Goal: Task Accomplishment & Management: Complete application form

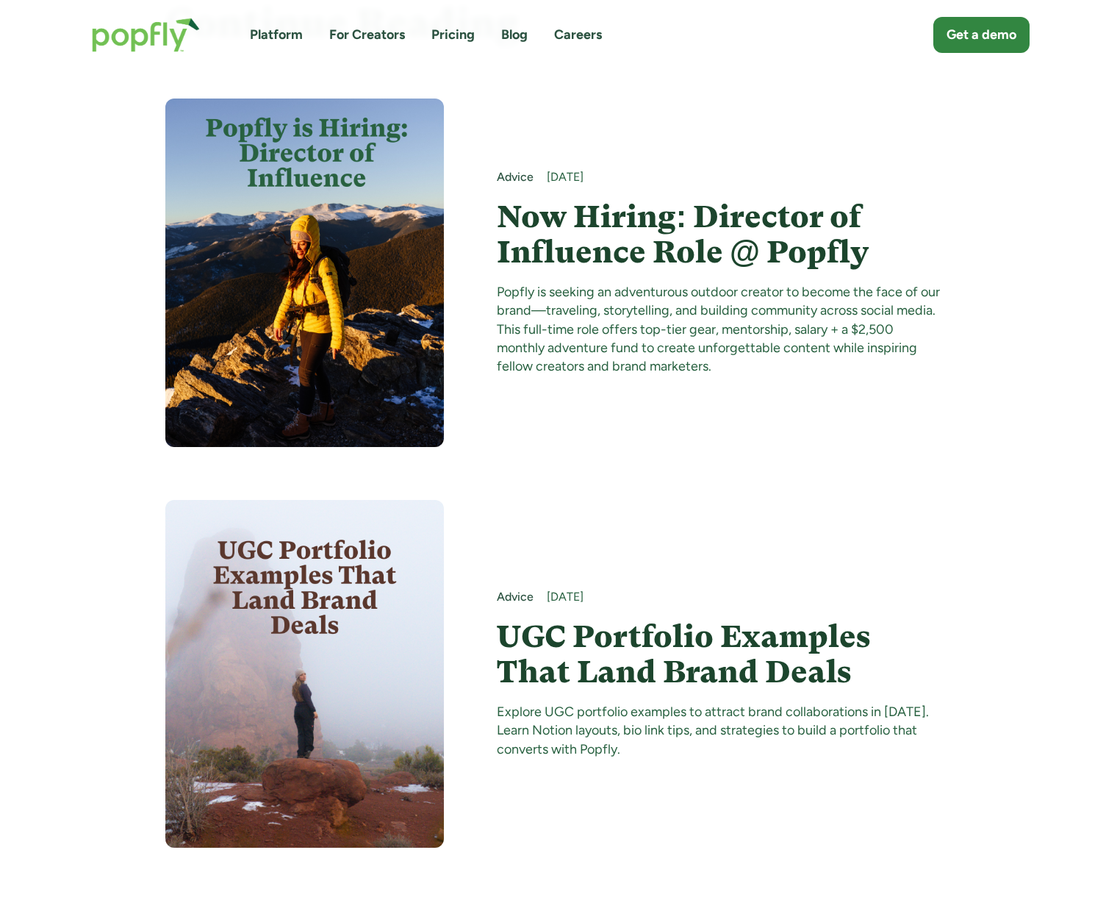
scroll to position [9796, 0]
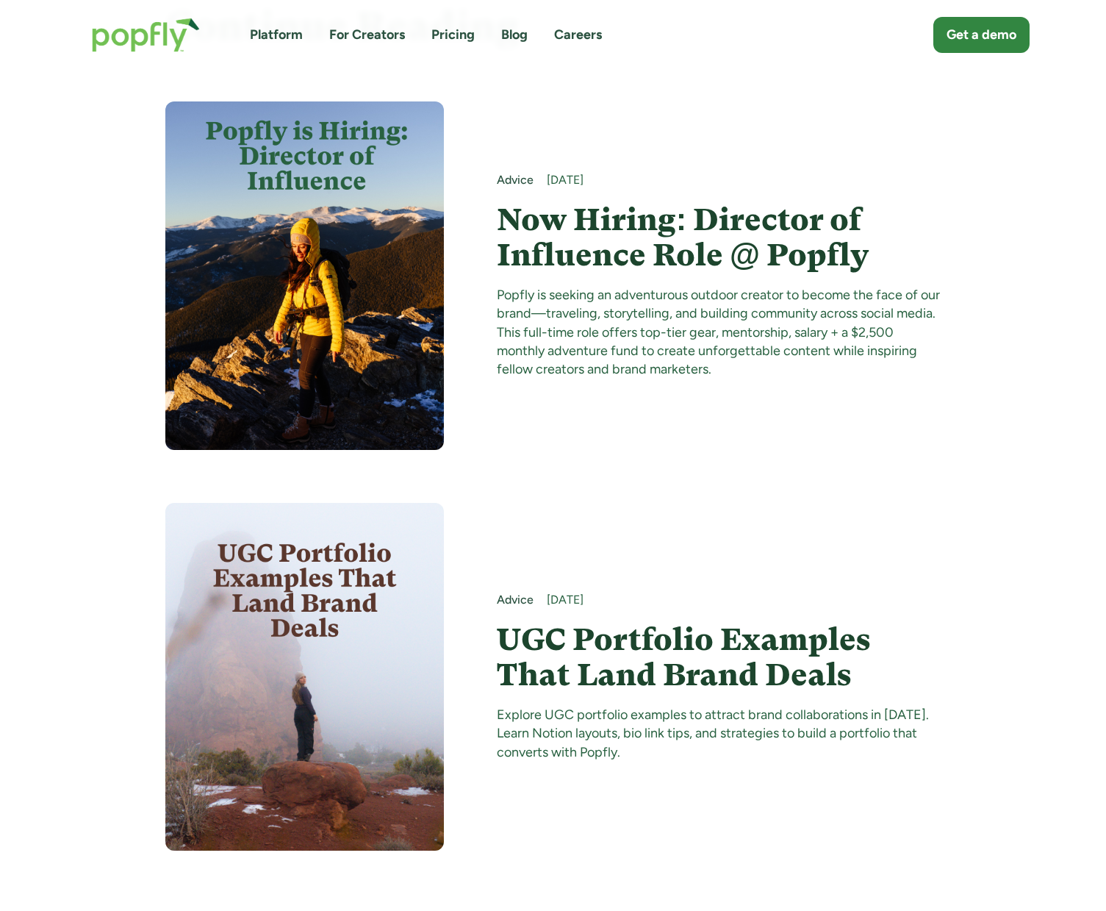
click at [617, 220] on h4 "Now Hiring: Director of Influence Role @ Popfly" at bounding box center [719, 237] width 444 height 71
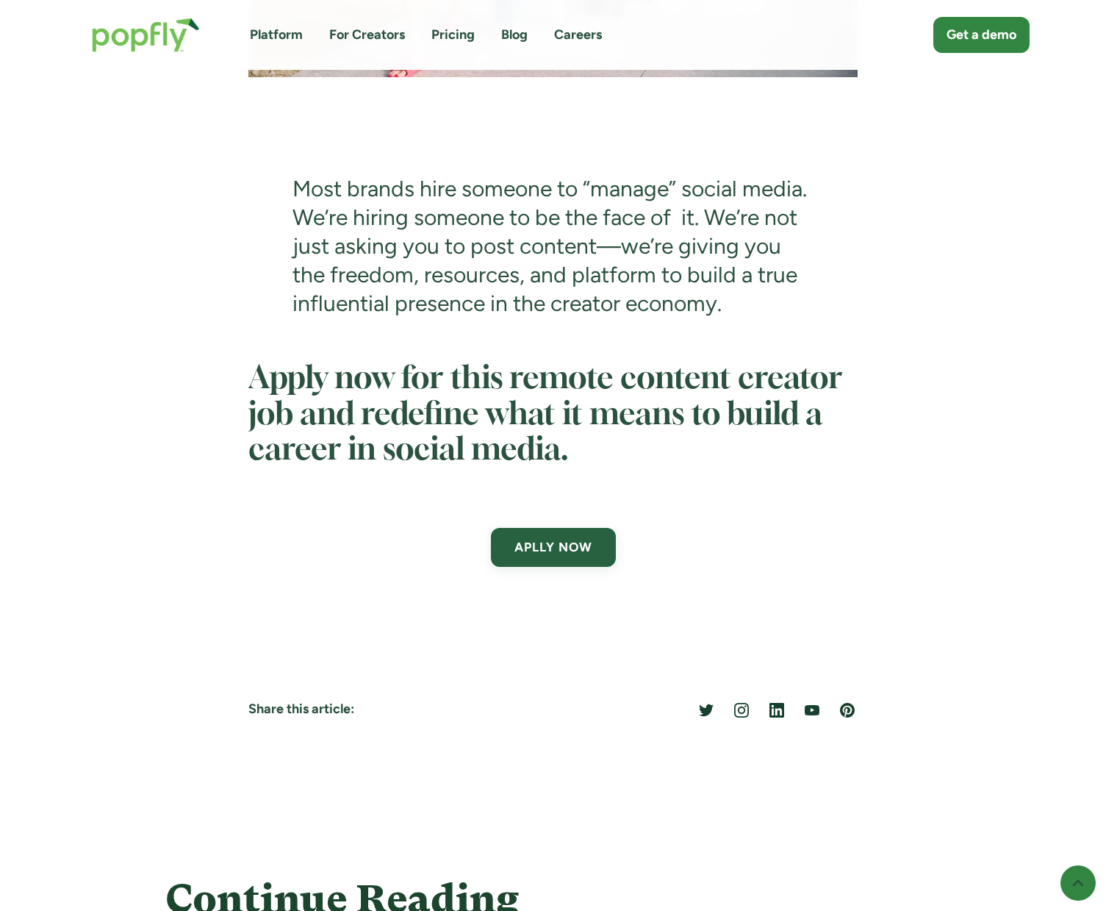
scroll to position [5025, 0]
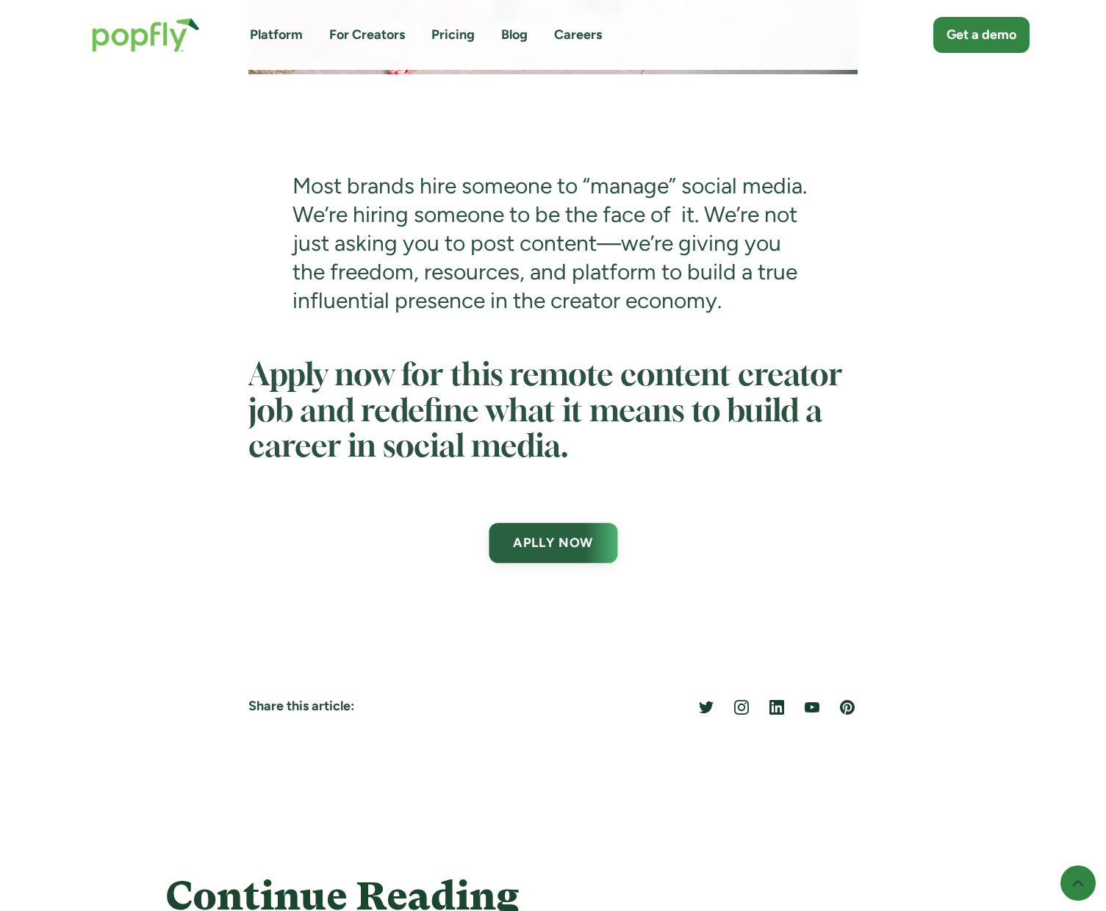
click at [525, 562] on link "APLLY NOW" at bounding box center [553, 543] width 129 height 40
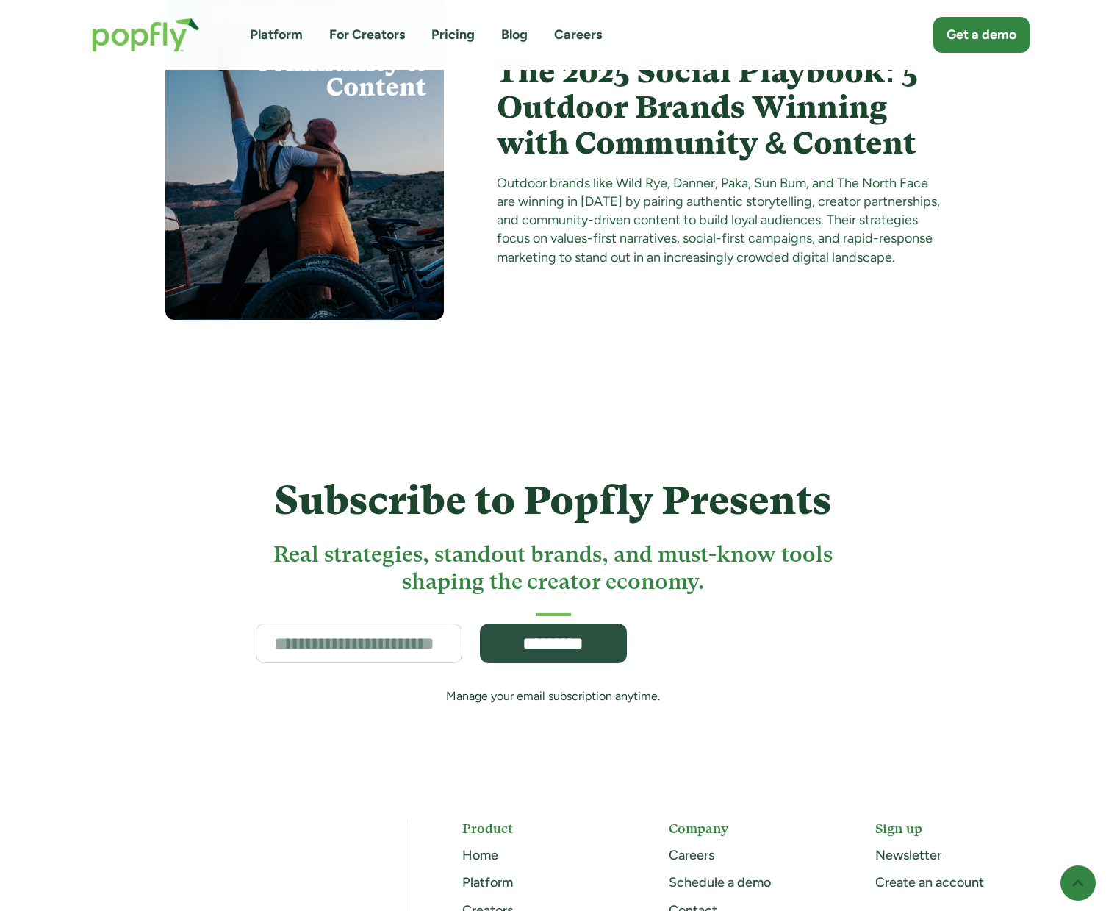
scroll to position [6566, 0]
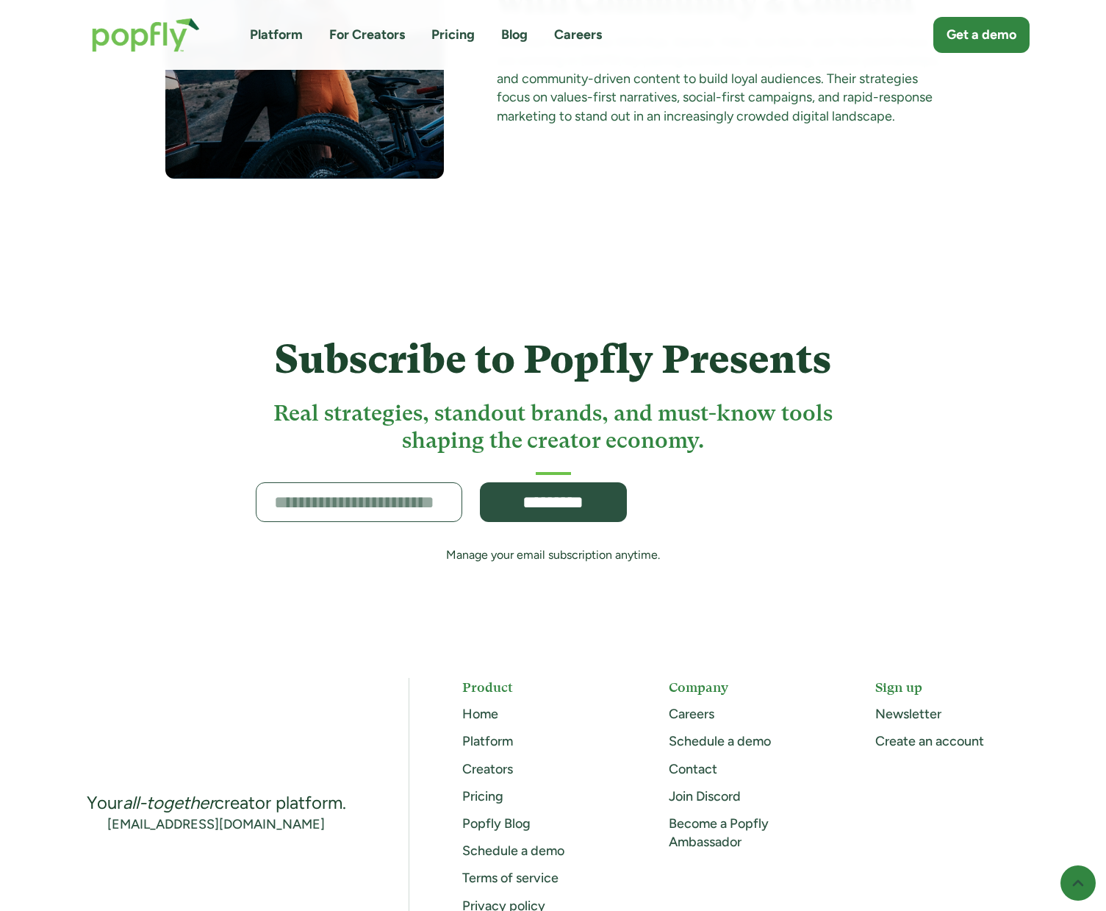
click at [341, 520] on input "Subscribe Form" at bounding box center [359, 502] width 207 height 40
type input "**********"
click at [533, 506] on input "*********" at bounding box center [553, 502] width 154 height 42
type input "**********"
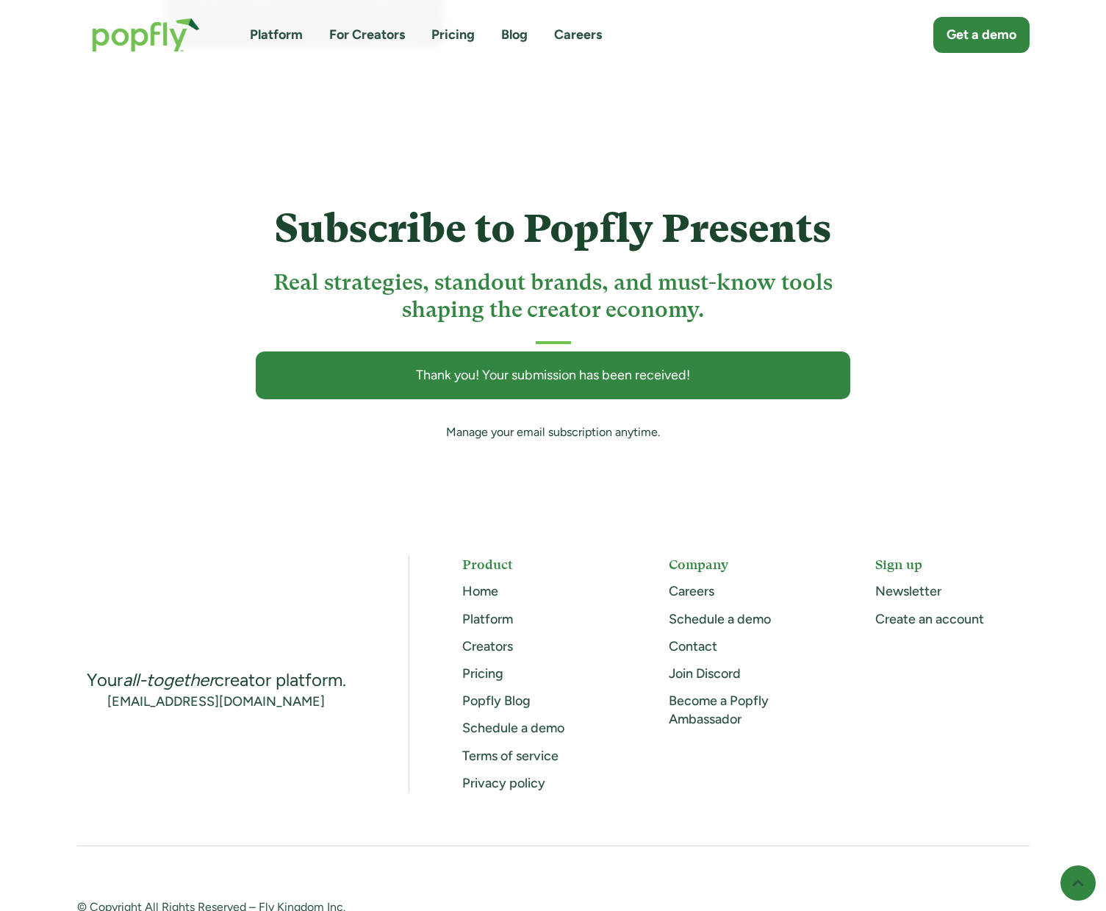
scroll to position [6698, 0]
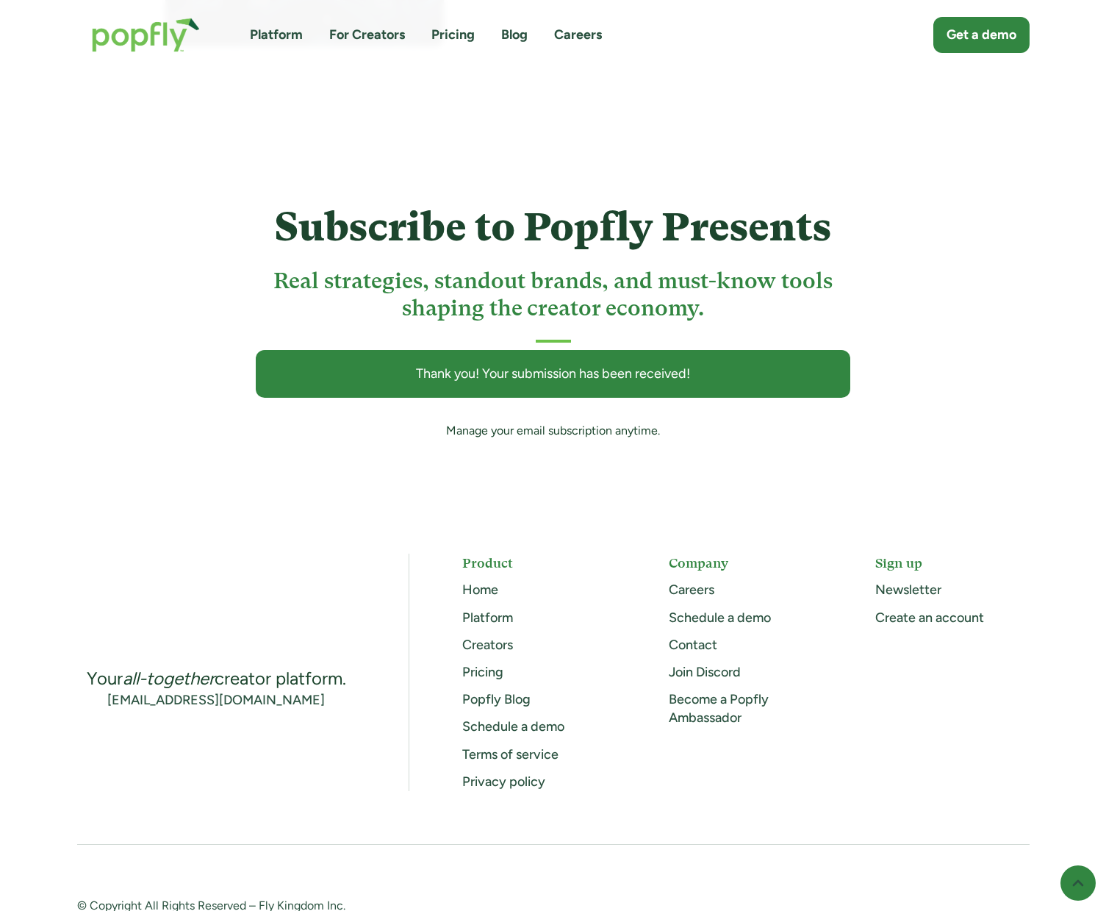
click at [475, 680] on link "Pricing" at bounding box center [482, 672] width 41 height 16
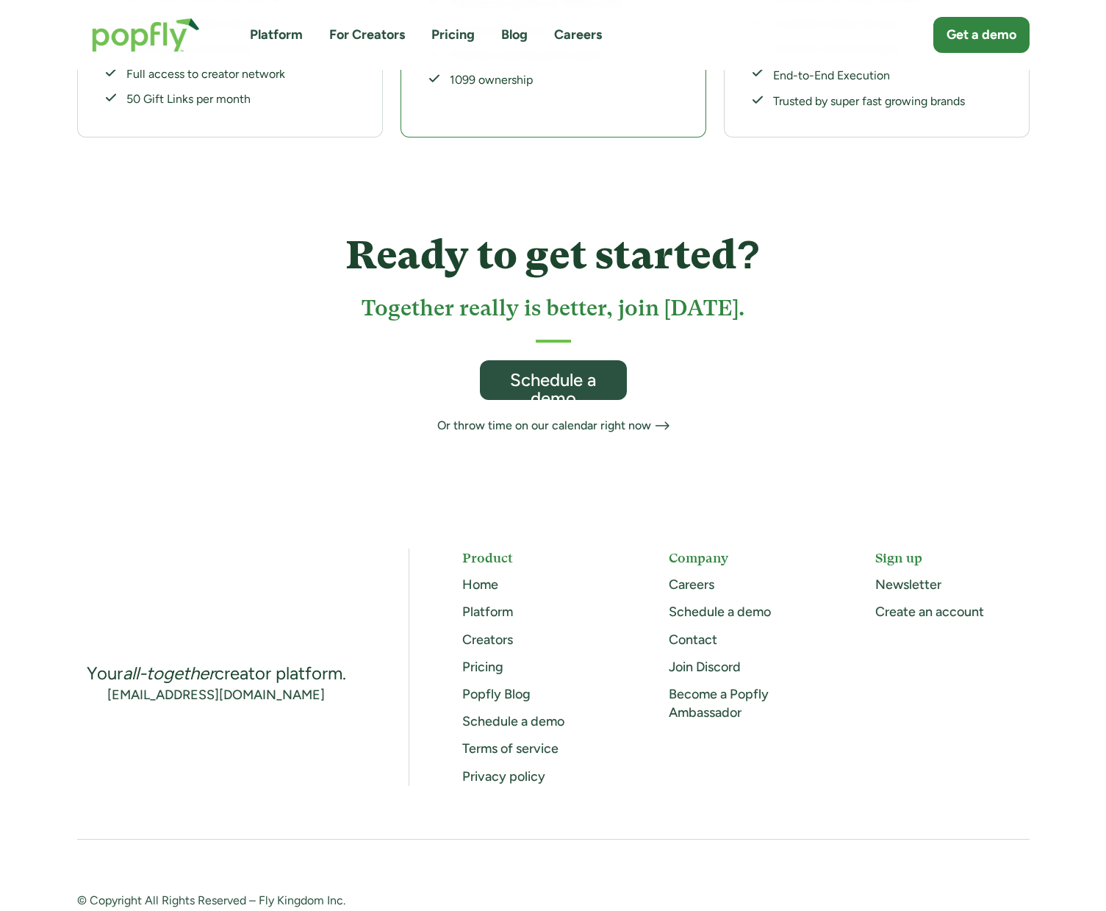
scroll to position [706, 0]
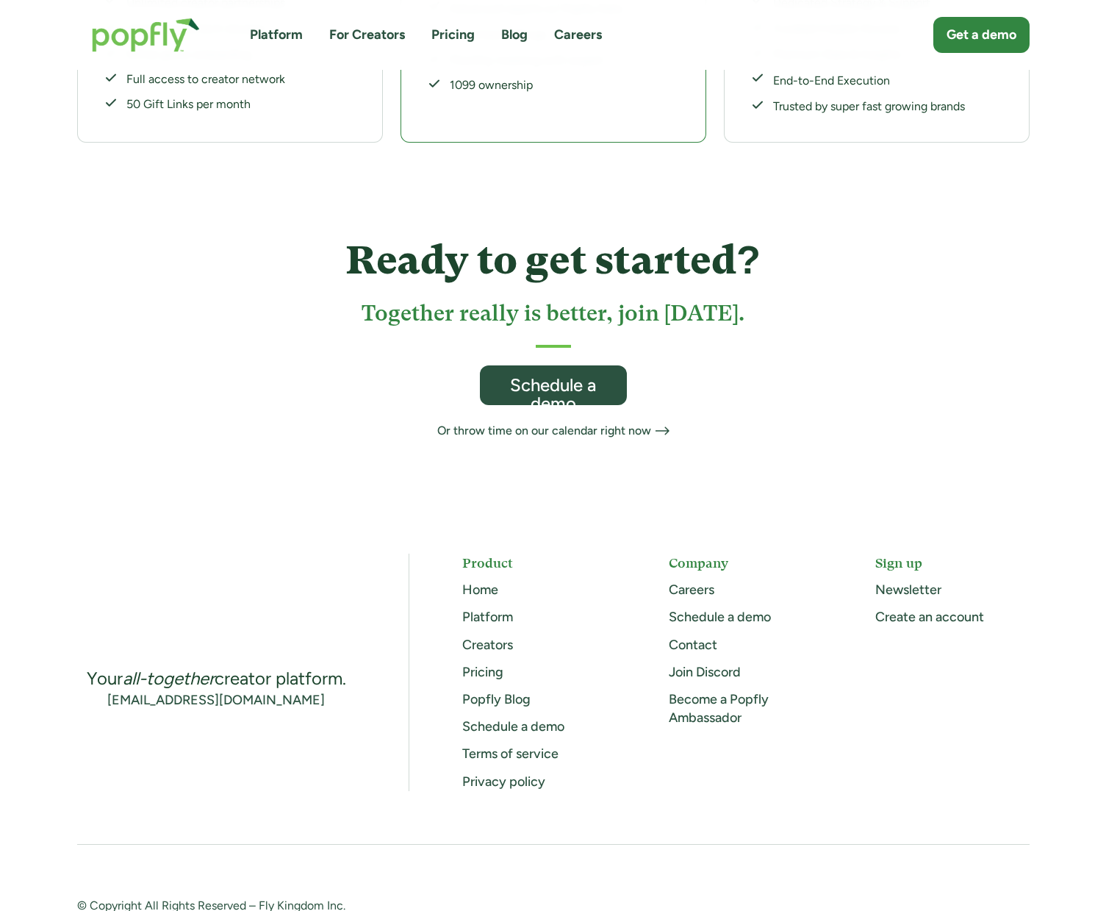
click at [496, 636] on link "Creators" at bounding box center [487, 644] width 51 height 16
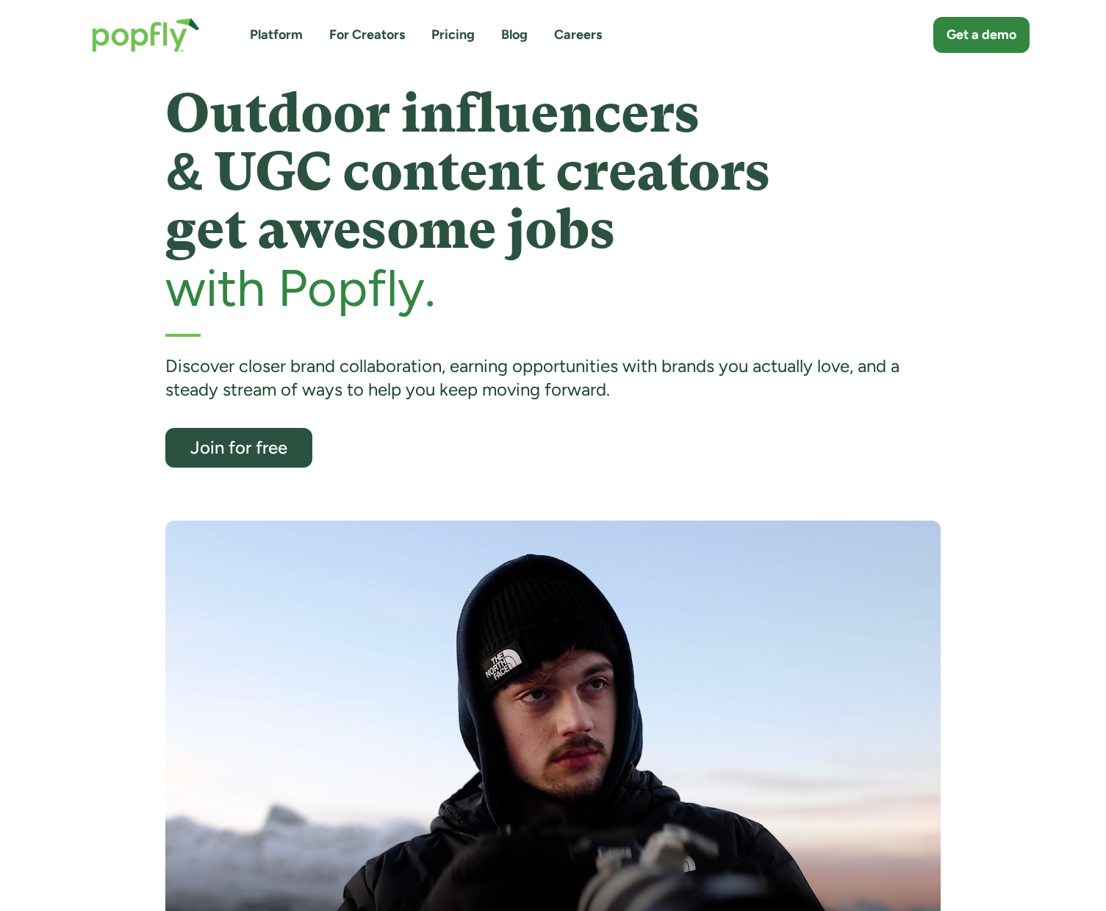
click at [159, 40] on img "home" at bounding box center [145, 35] width 137 height 64
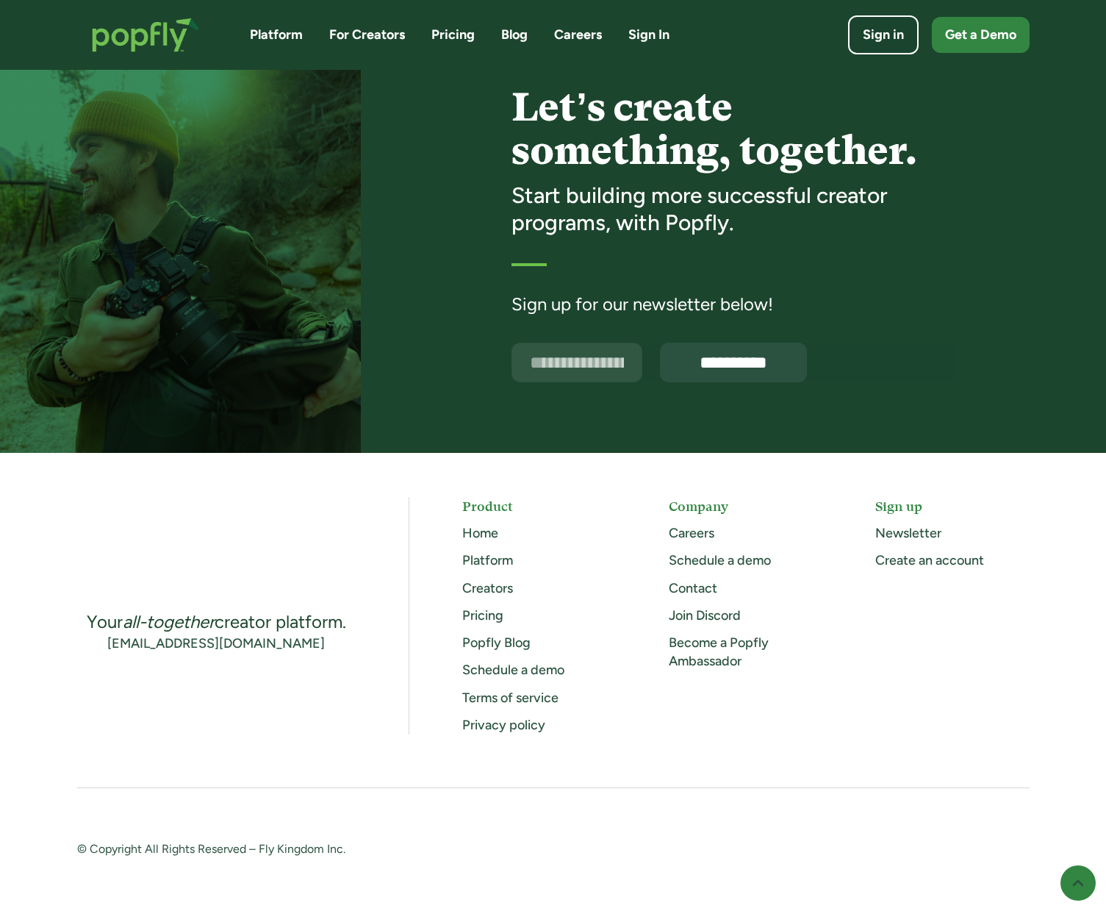
scroll to position [3520, 0]
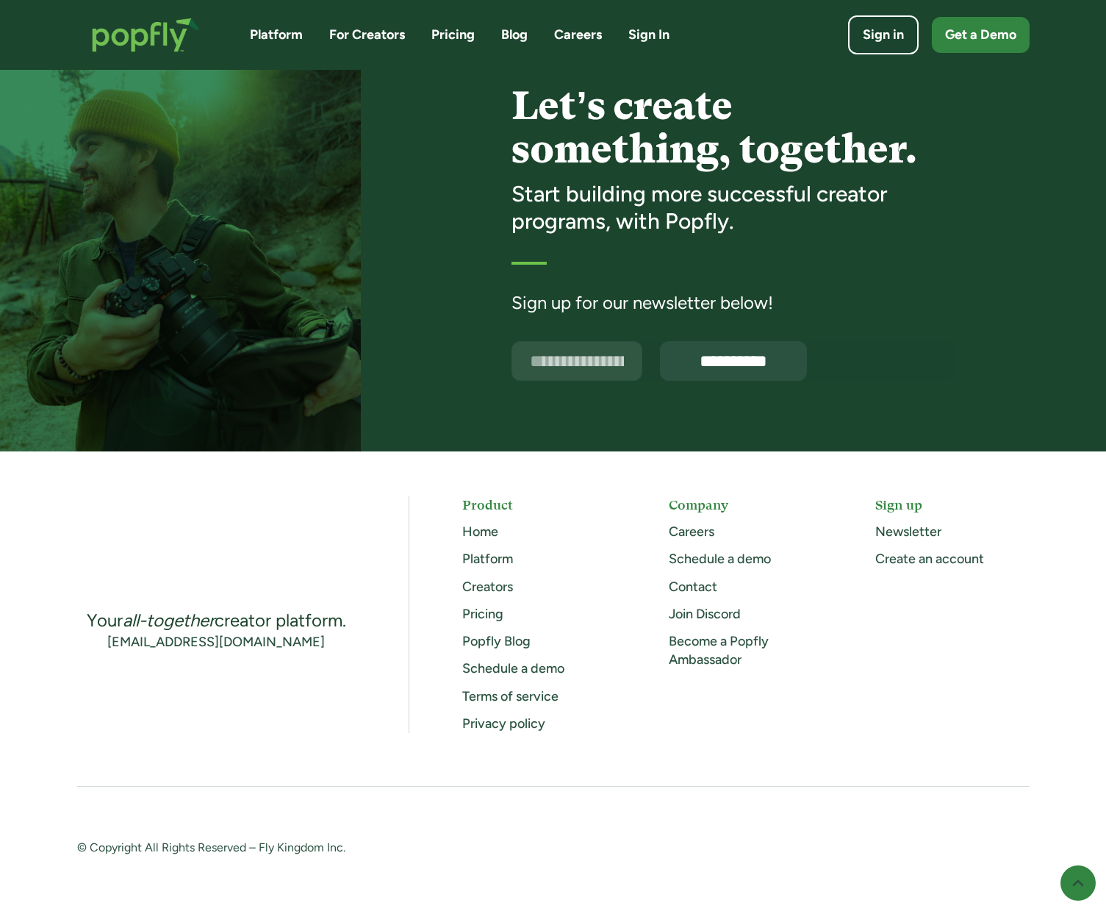
click at [686, 588] on link "Contact" at bounding box center [693, 586] width 49 height 16
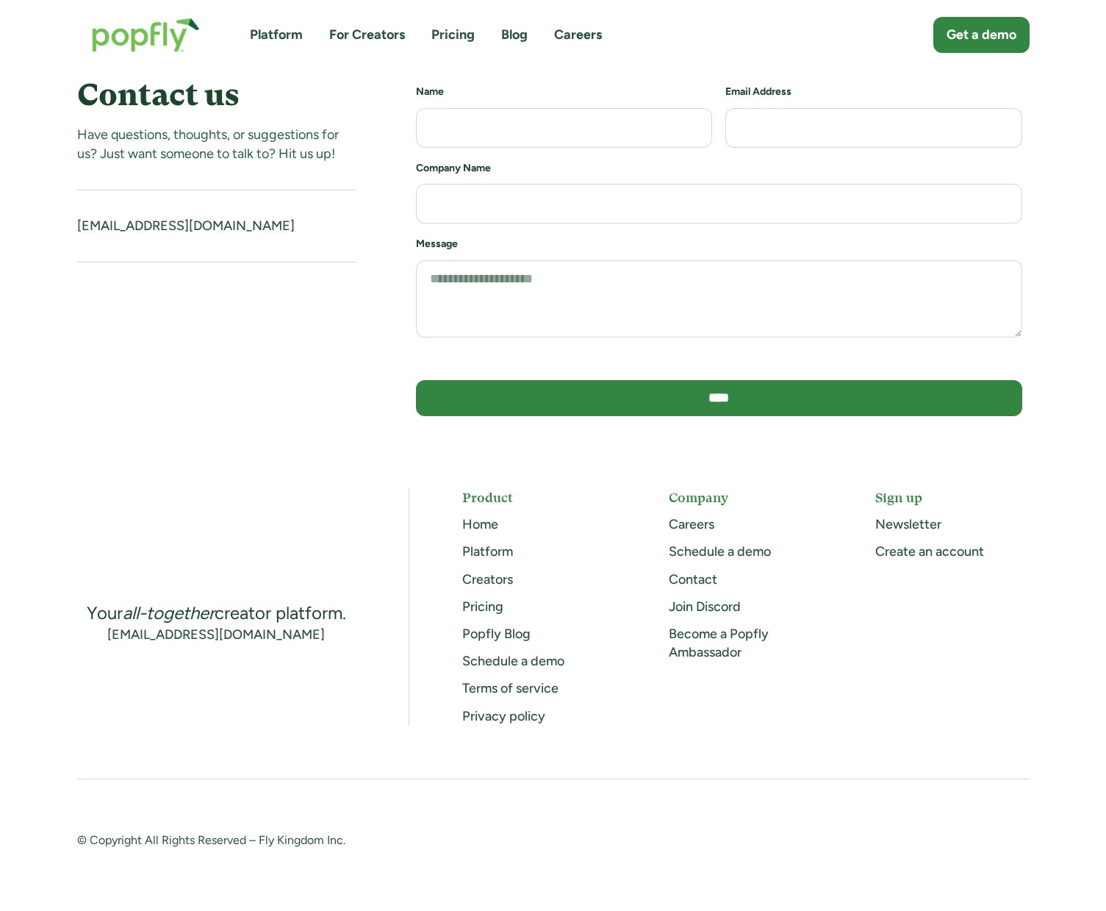
click at [280, 34] on link "Platform" at bounding box center [276, 35] width 53 height 18
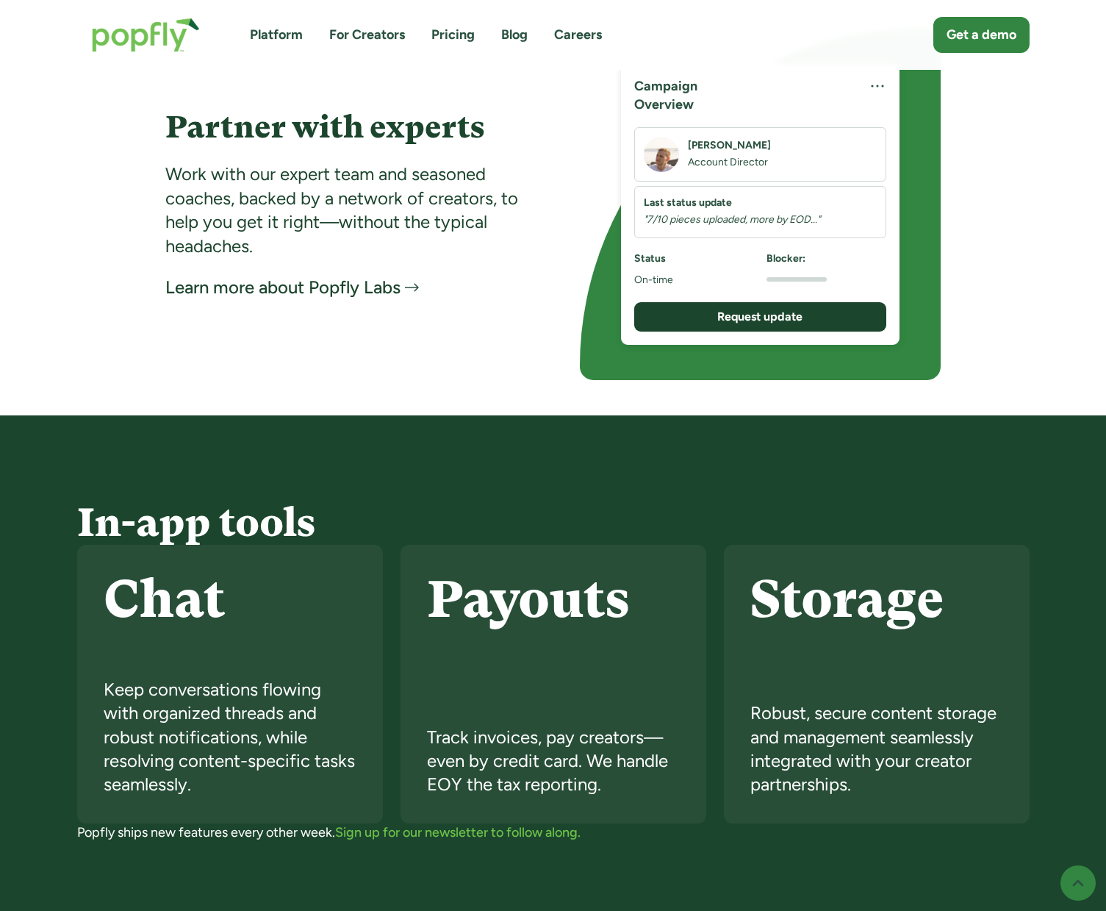
scroll to position [2890, 0]
